Goal: Check status: Check status

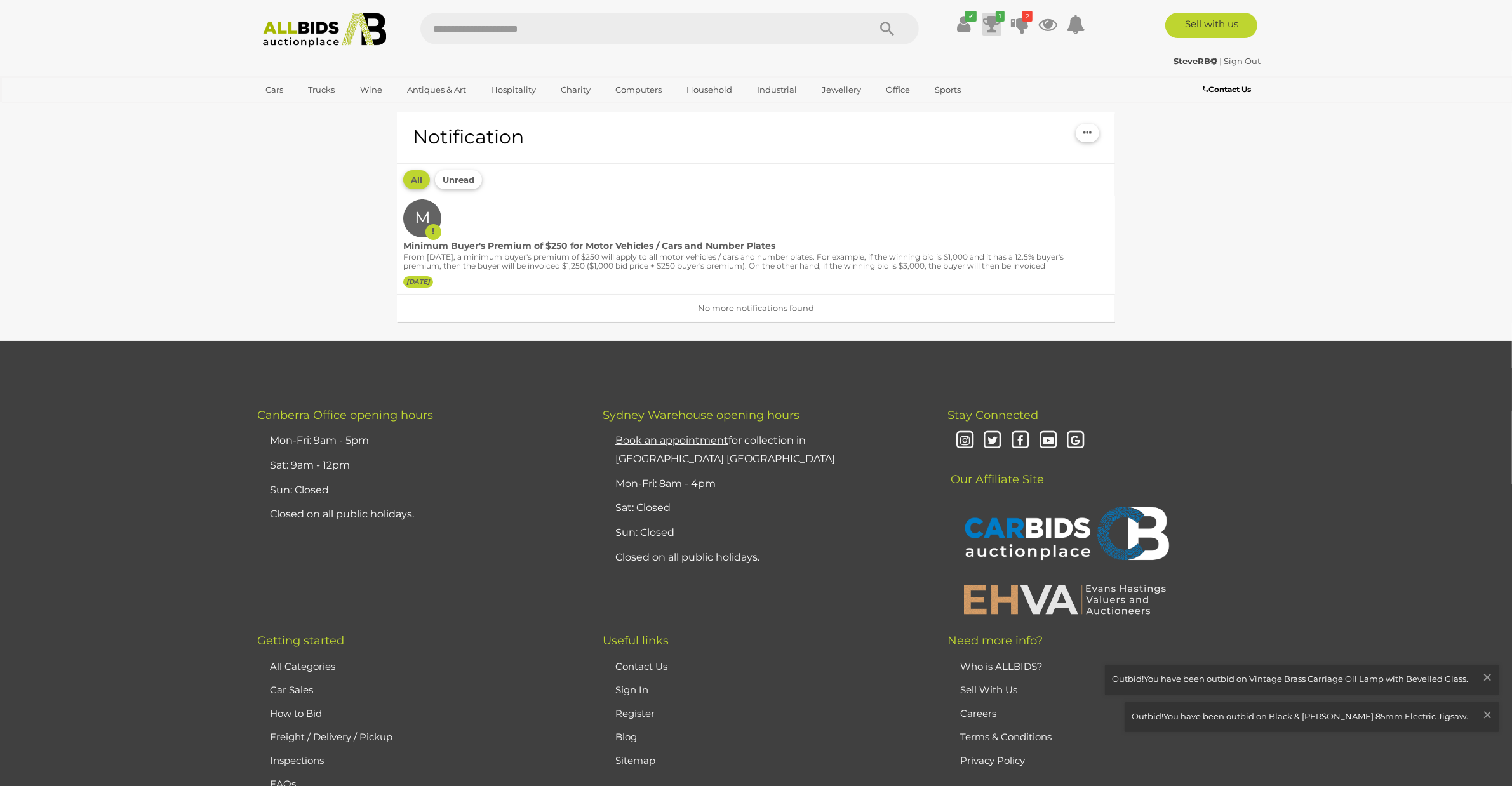
click at [995, 20] on icon "1" at bounding box center [1000, 16] width 9 height 11
click at [1016, 24] on icon at bounding box center [1020, 24] width 18 height 23
click at [993, 33] on icon at bounding box center [992, 24] width 18 height 23
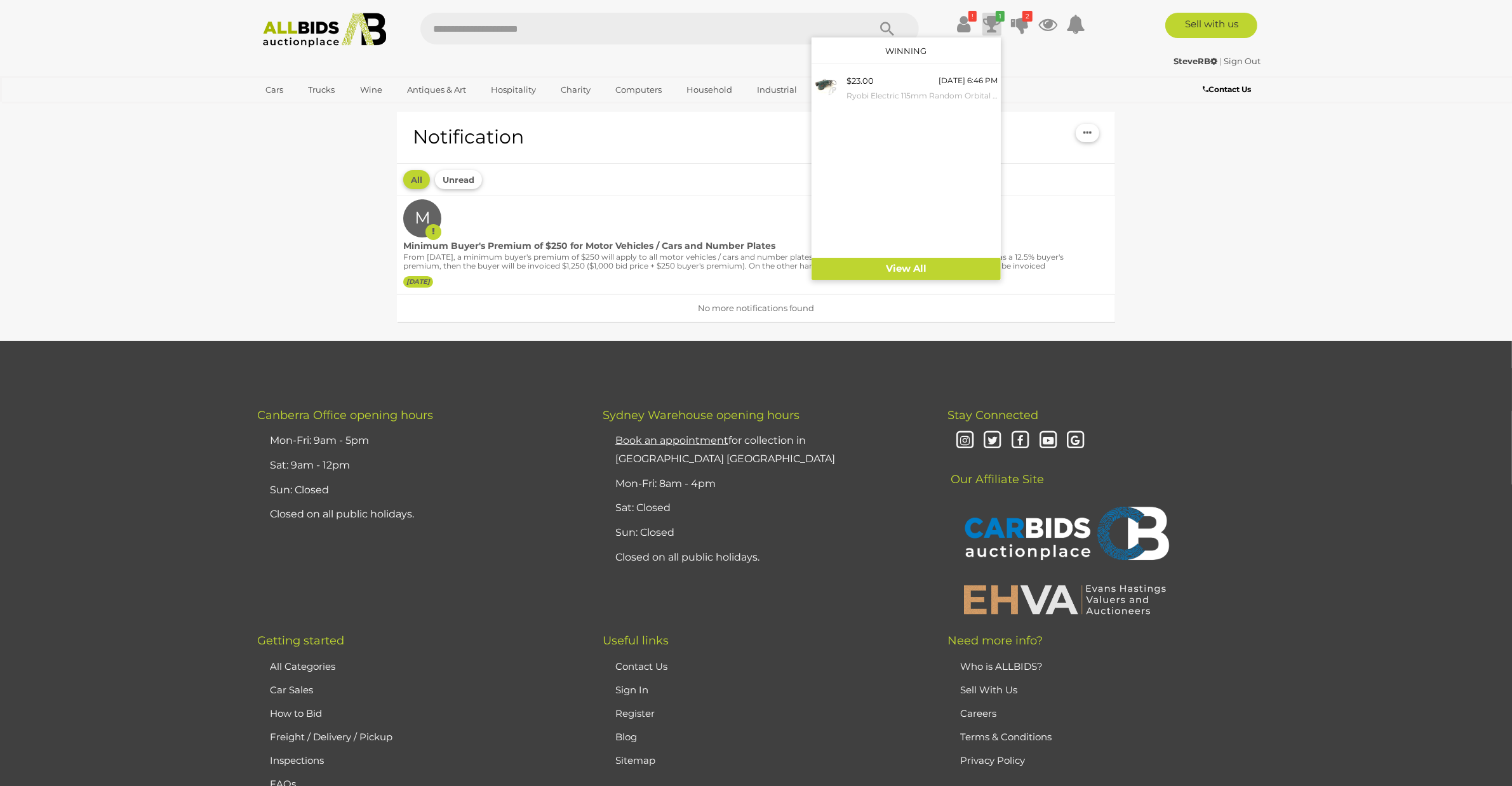
click at [993, 33] on icon at bounding box center [992, 24] width 18 height 23
click at [957, 24] on icon at bounding box center [963, 24] width 13 height 23
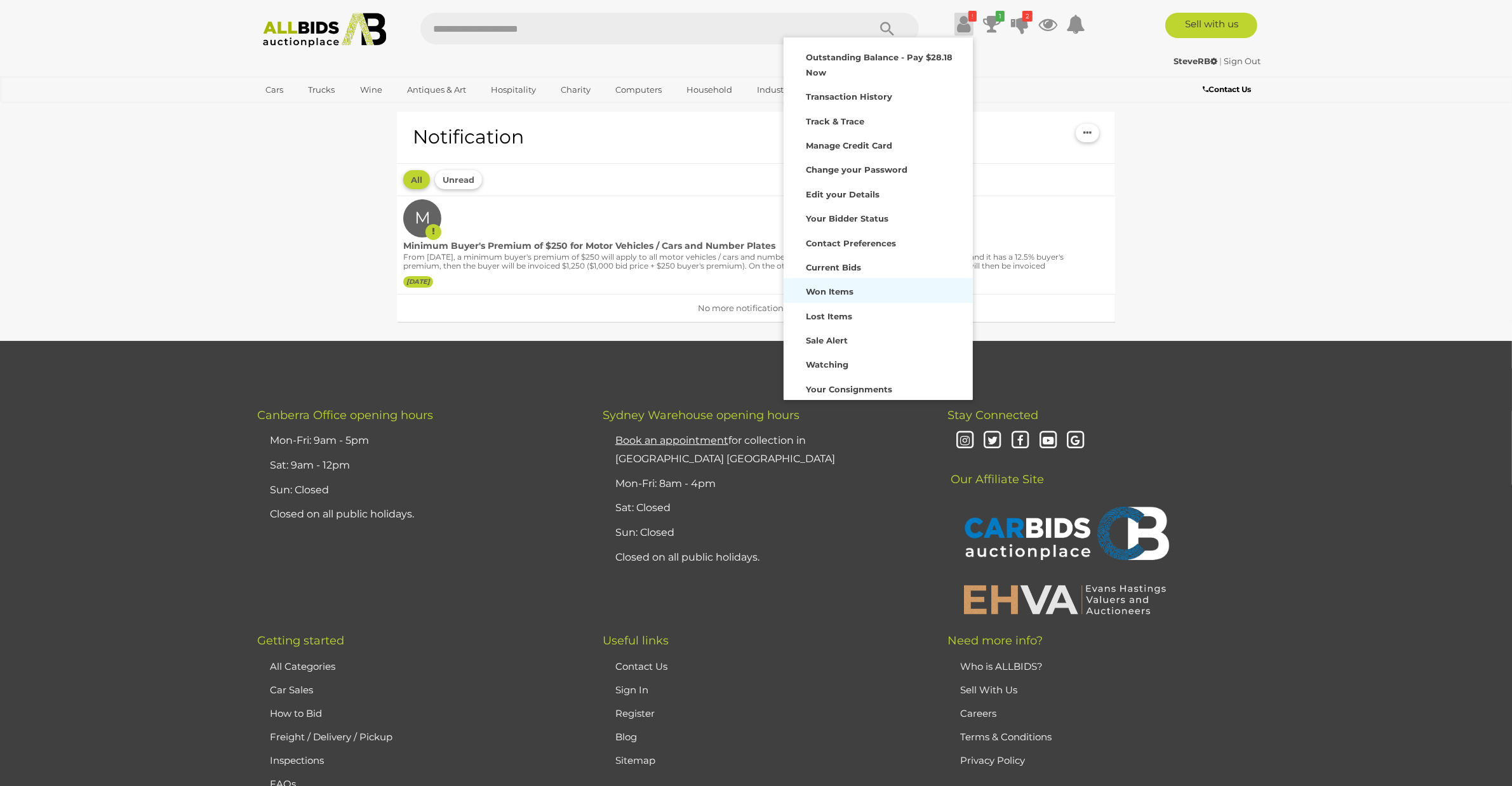
click at [833, 292] on strong "Won Items" at bounding box center [830, 291] width 48 height 11
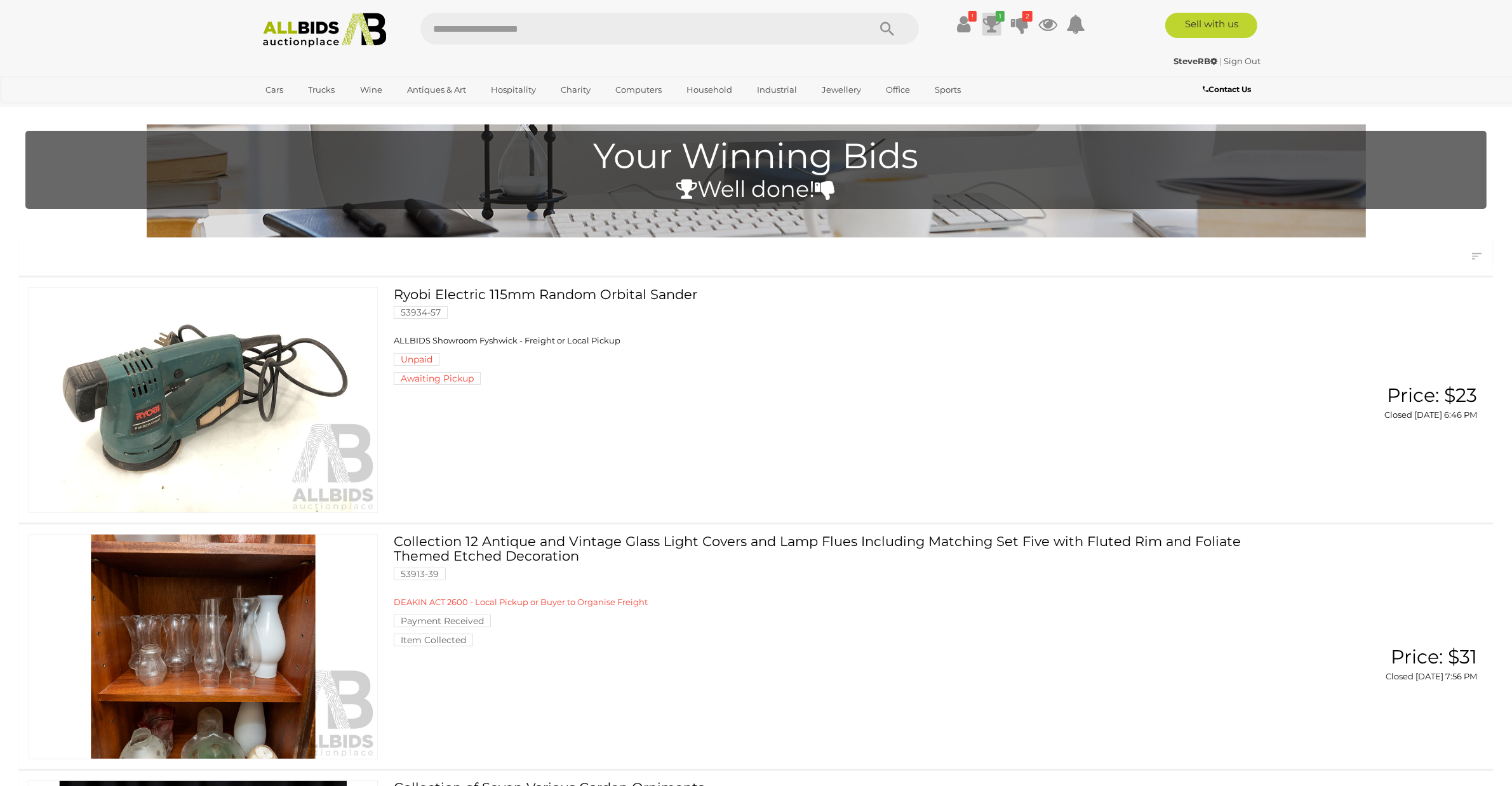
click at [986, 24] on icon at bounding box center [992, 24] width 18 height 23
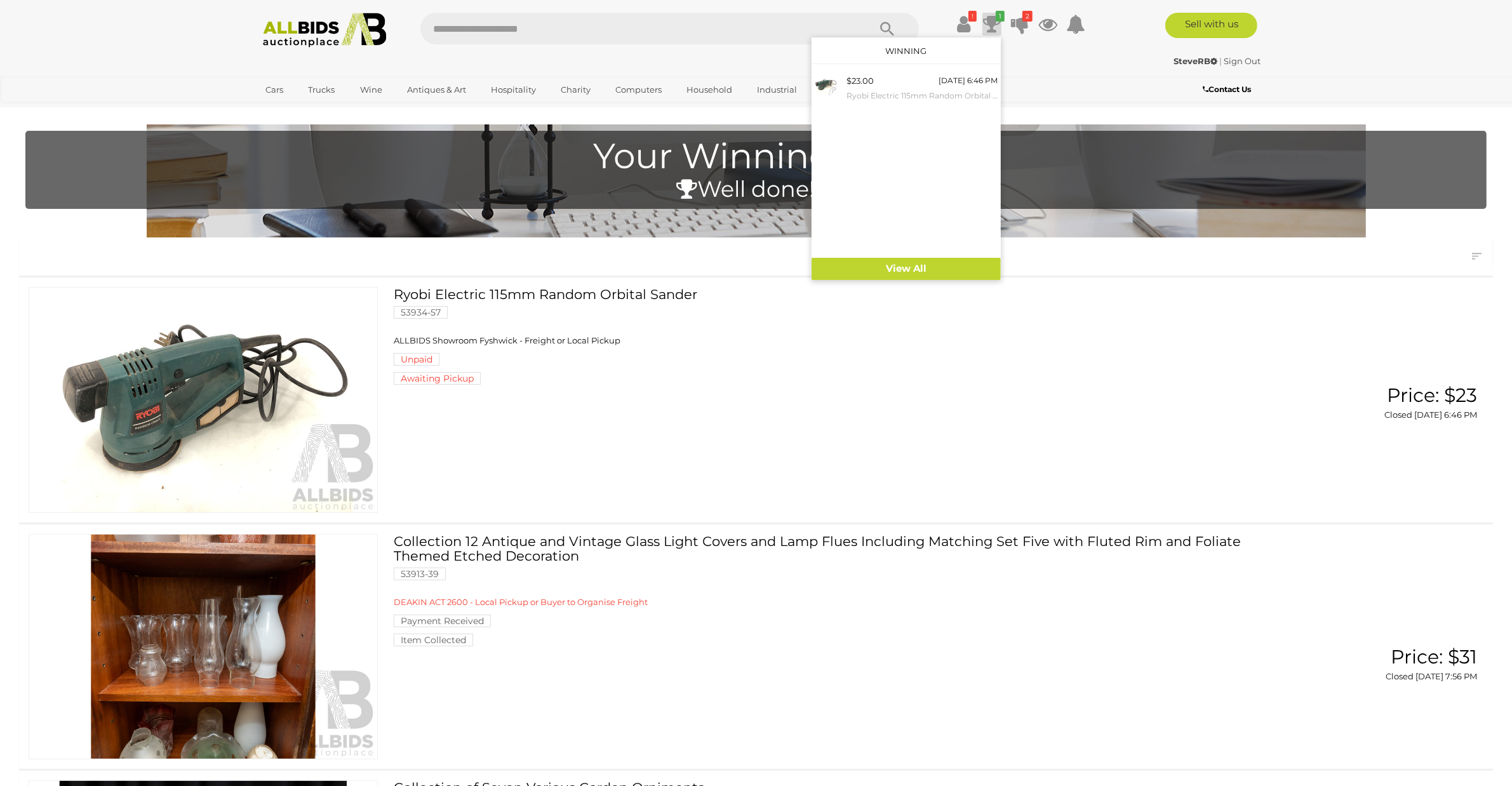
click at [986, 24] on icon at bounding box center [992, 24] width 18 height 23
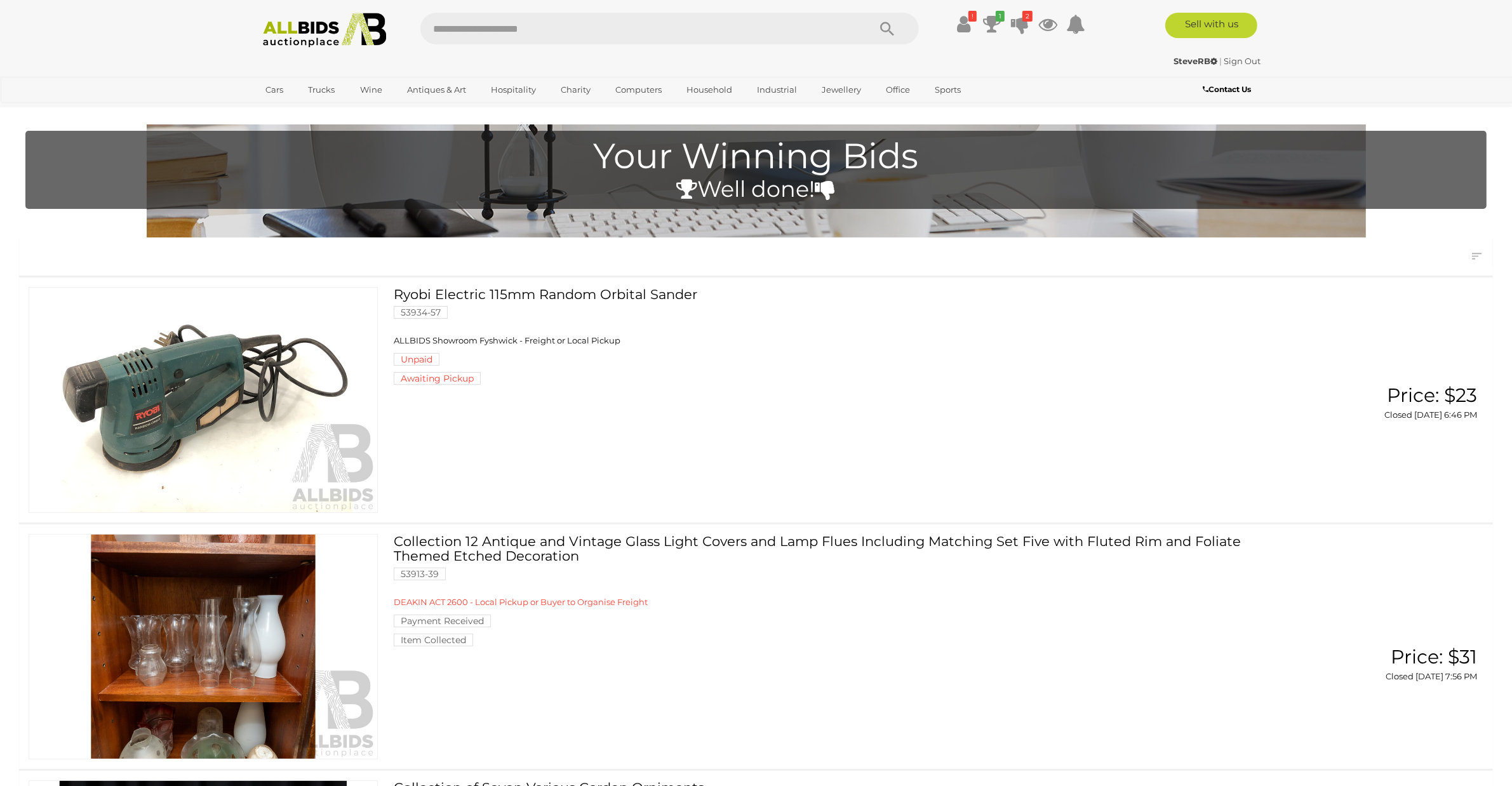
click at [195, 392] on link at bounding box center [202, 400] width 349 height 225
